Goal: Transaction & Acquisition: Book appointment/travel/reservation

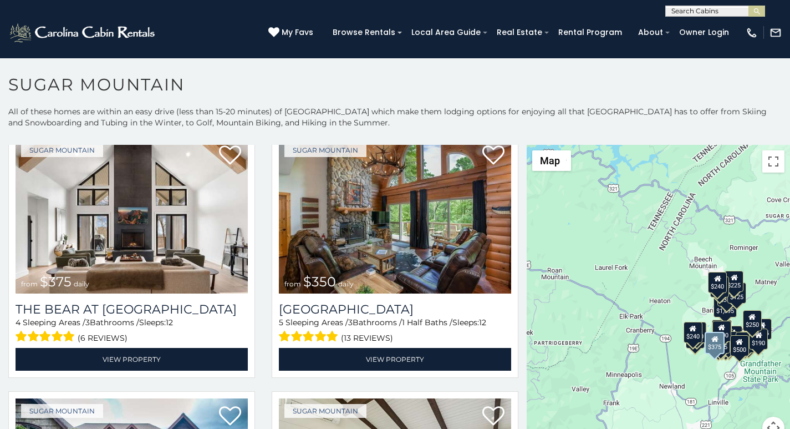
scroll to position [46, 0]
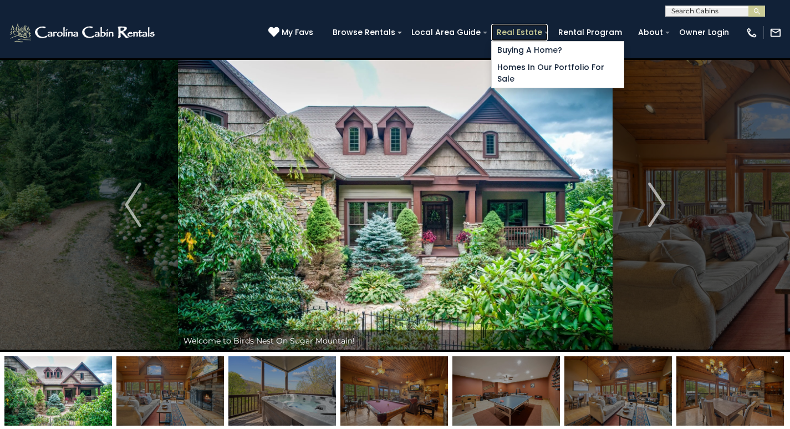
click at [536, 28] on link "Real Estate" at bounding box center [519, 32] width 57 height 17
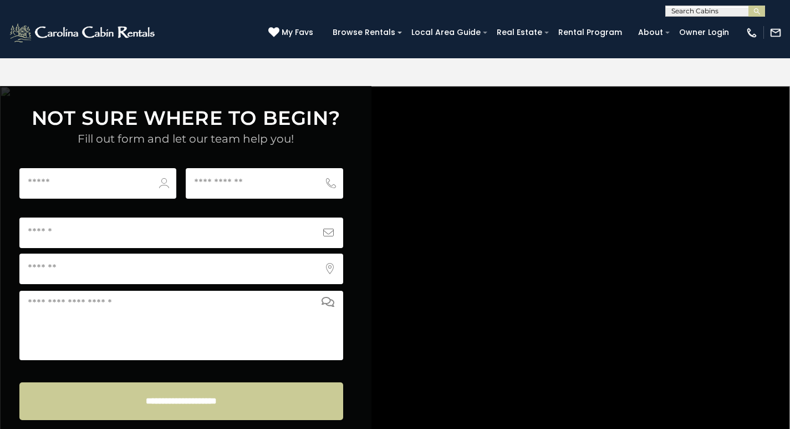
scroll to position [4256, 0]
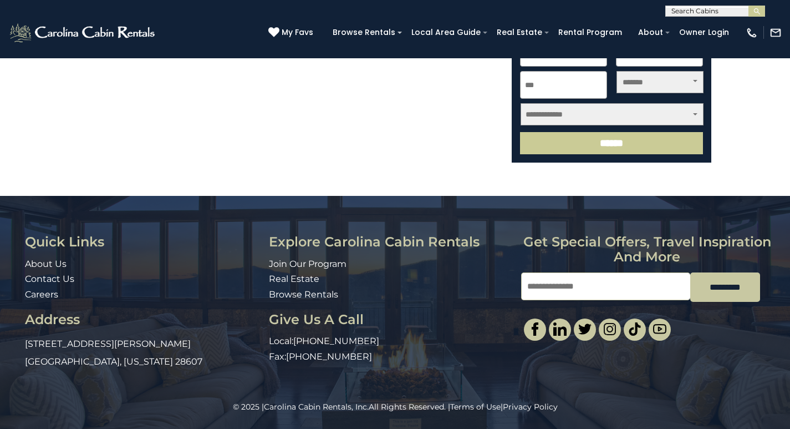
scroll to position [468, 0]
click at [217, 426] on div "© 2025 | Carolina Cabin Rentals, Inc. All Rights Reserved. | Terms of Use | Pri…" at bounding box center [395, 415] width 790 height 28
click at [84, 426] on div "© 2025 | Carolina Cabin Rentals, Inc. All Rights Reserved. | Terms of Use | Pri…" at bounding box center [395, 415] width 790 height 28
click at [85, 425] on div "© 2025 | Carolina Cabin Rentals, Inc. All Rights Reserved. | Terms of Use | Pri…" at bounding box center [395, 415] width 790 height 28
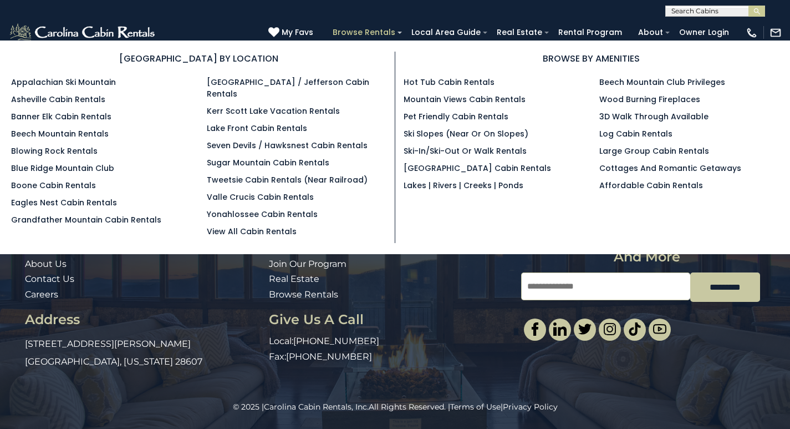
scroll to position [422, 0]
click at [401, 27] on link "Browse Rentals" at bounding box center [364, 32] width 74 height 17
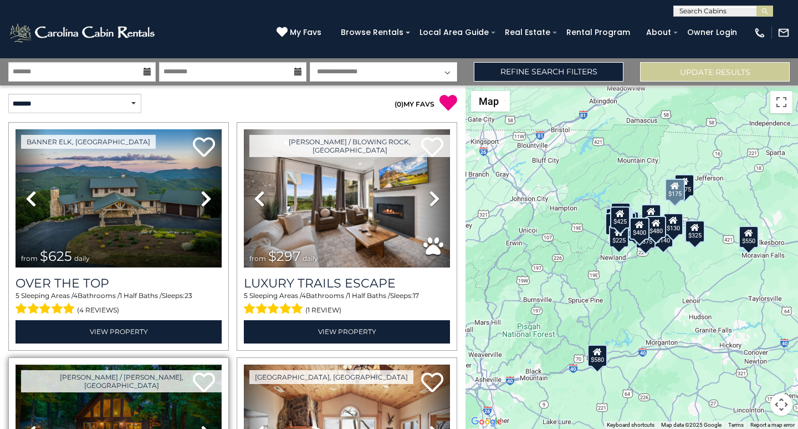
click at [52, 426] on img at bounding box center [119, 433] width 206 height 138
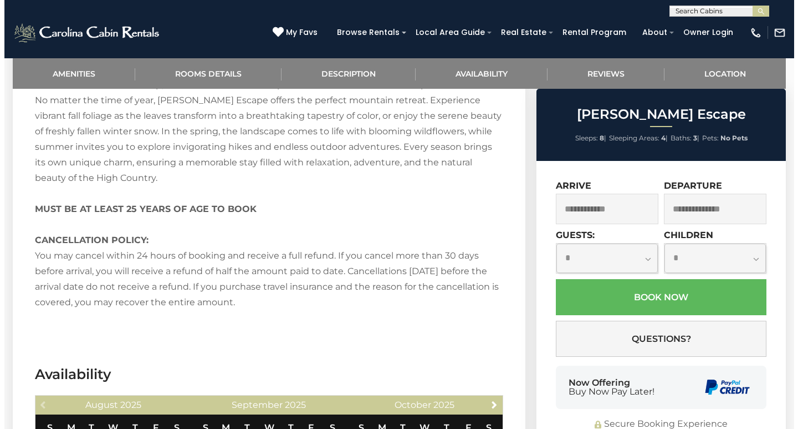
scroll to position [1756, 0]
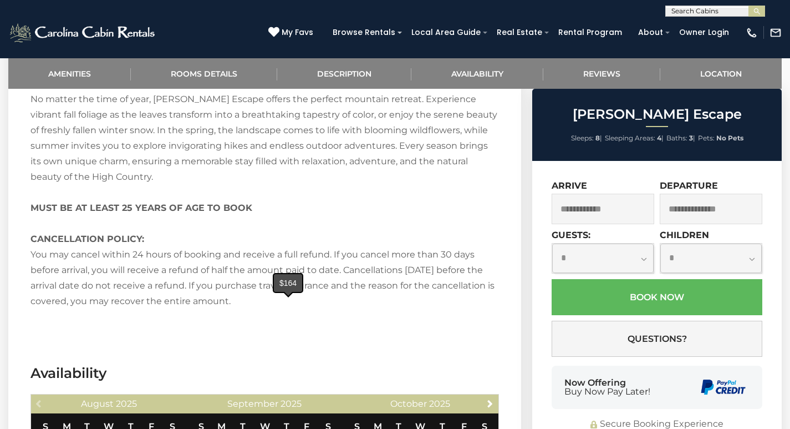
type input "**********"
